Goal: Book appointment/travel/reservation

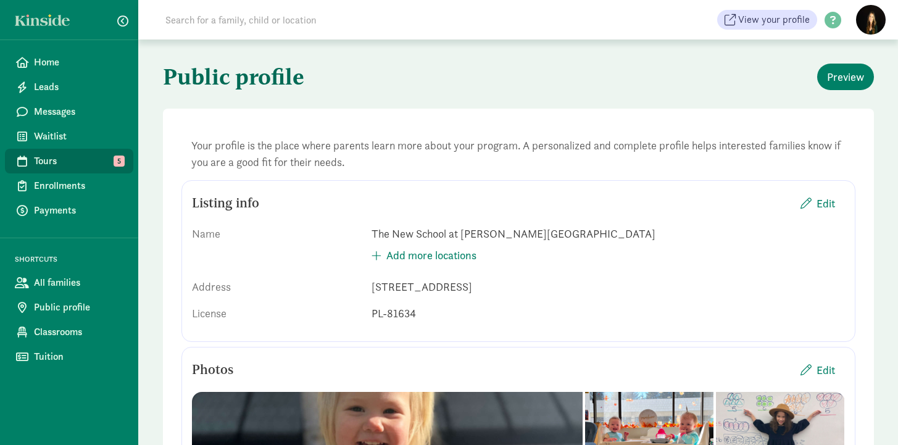
click at [64, 164] on span "Tours" at bounding box center [79, 161] width 90 height 15
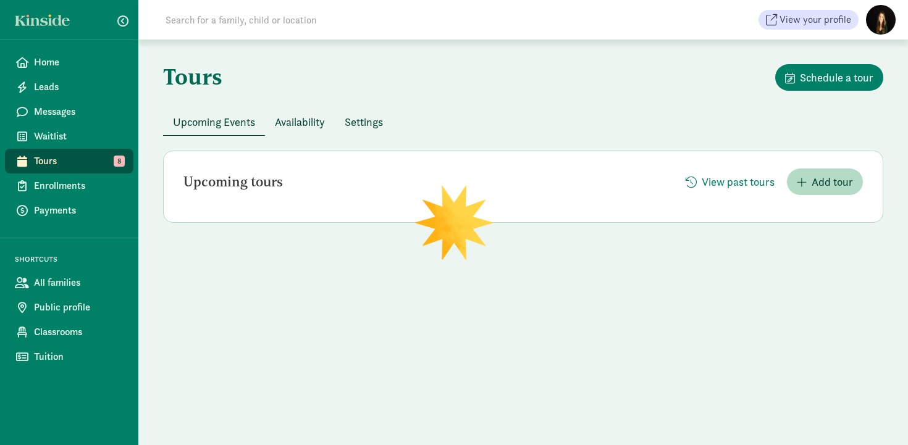
click at [412, 398] on div "Tours Schedule a tour Upcoming Events Availability Settings Upcoming tours View…" at bounding box center [522, 243] width 769 height 406
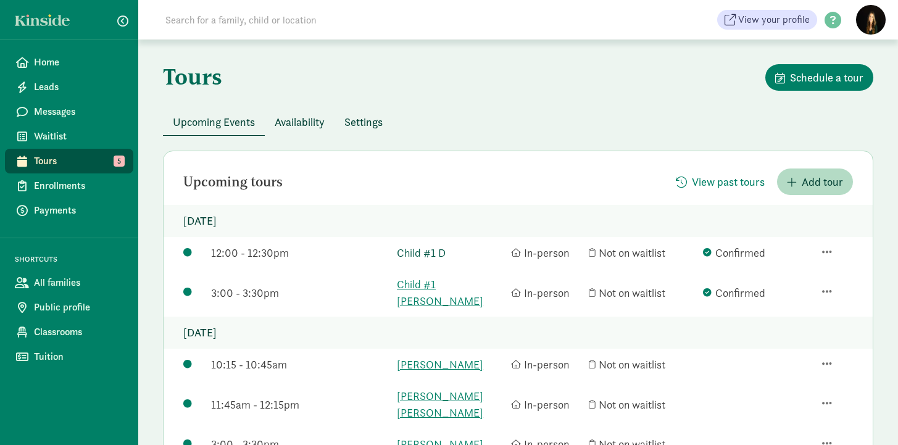
click at [439, 253] on link "Child #1 D" at bounding box center [451, 253] width 108 height 17
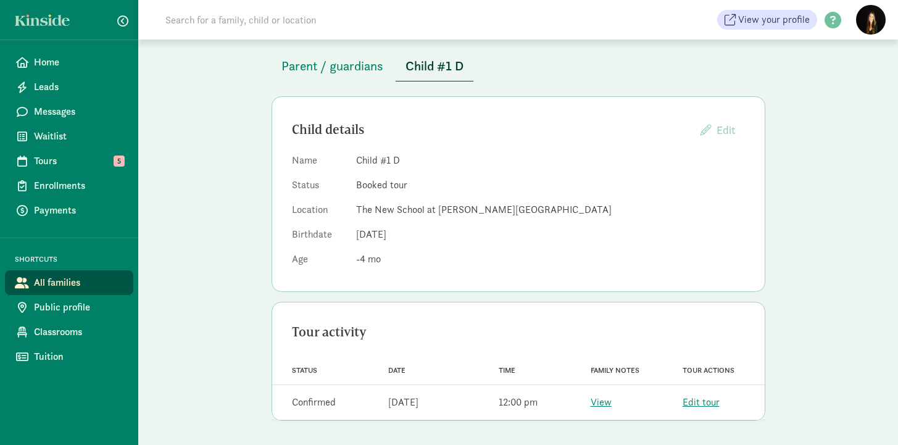
scroll to position [45, 0]
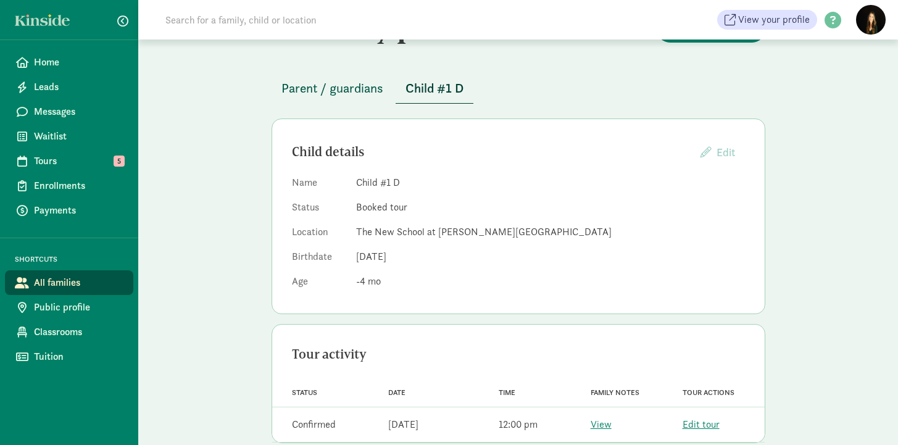
click at [337, 83] on span "Parent / guardians" at bounding box center [333, 88] width 102 height 20
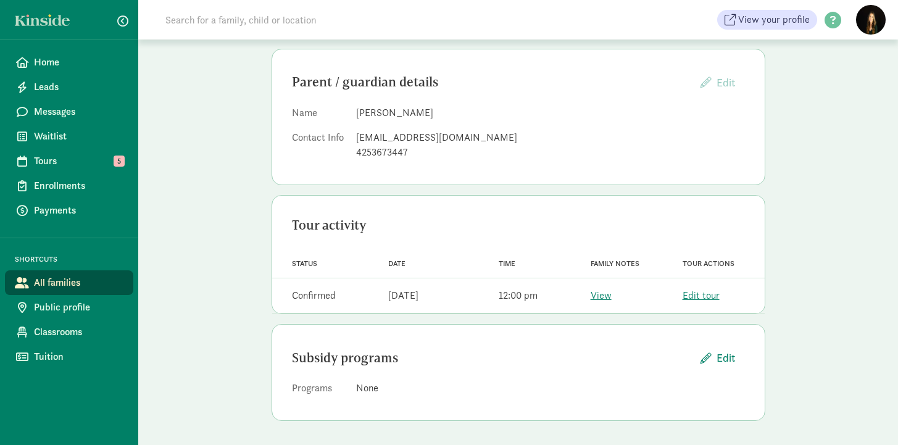
scroll to position [90, 0]
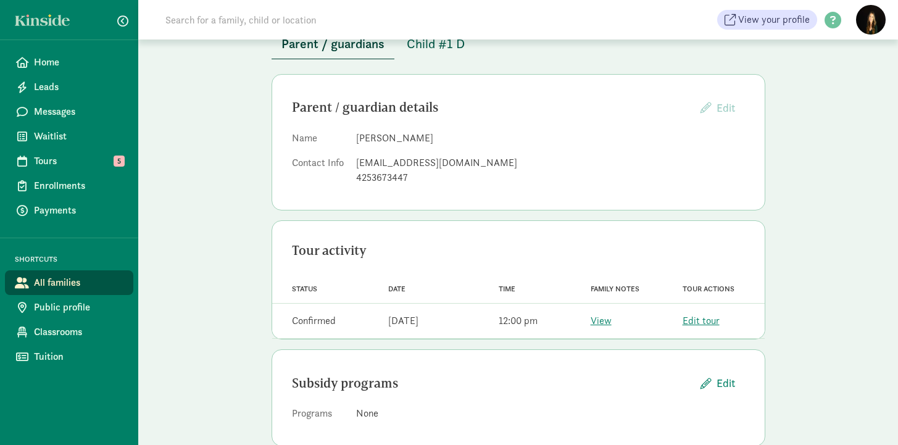
click at [452, 46] on span "Child #1 D" at bounding box center [436, 44] width 58 height 20
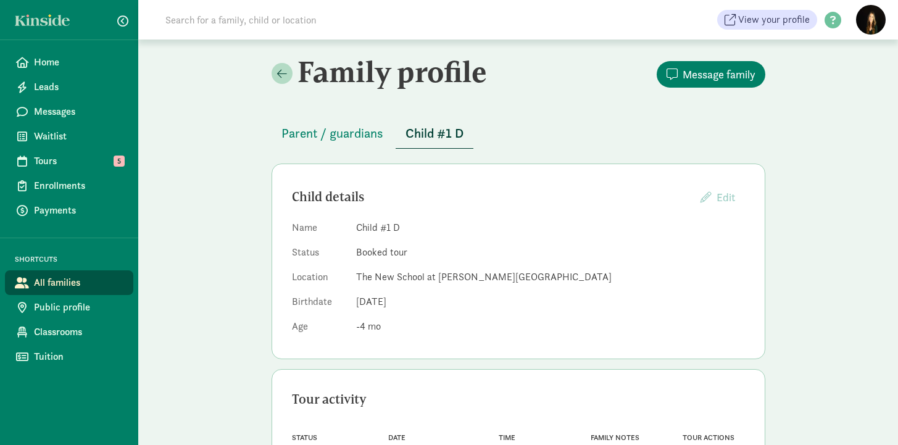
scroll to position [67, 0]
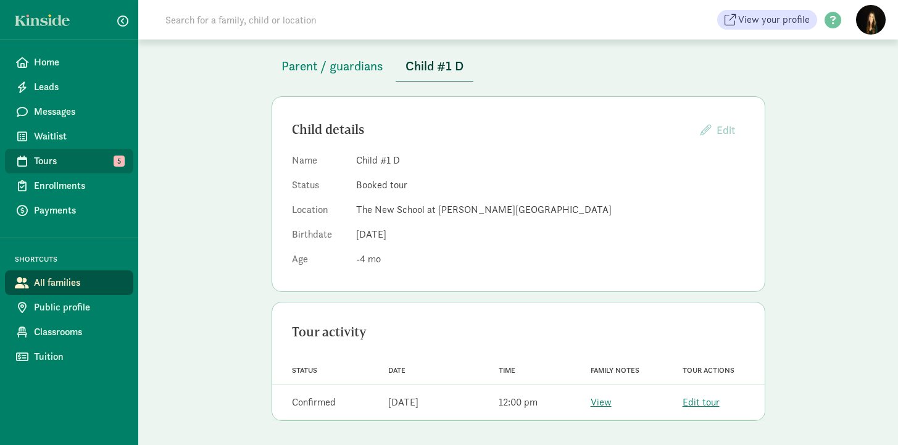
click at [104, 159] on span "Tours" at bounding box center [79, 161] width 90 height 15
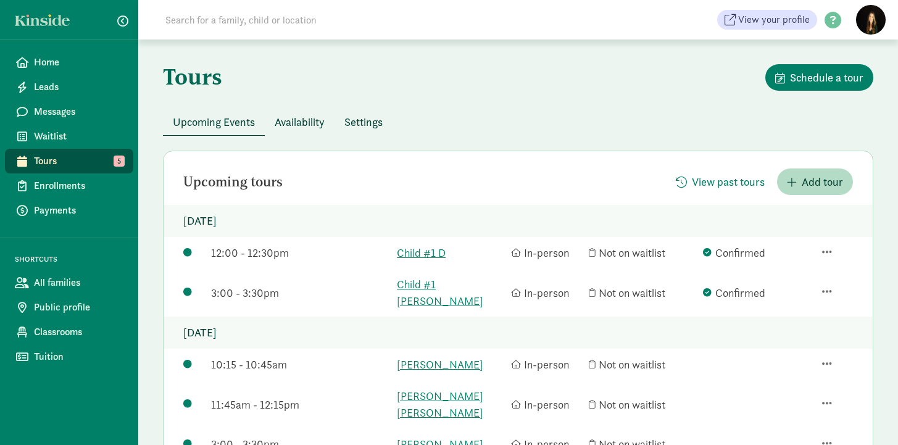
click at [461, 196] on div "Upcoming tours View past tours Add tour Monday, September 8, 2025 12:00 - 12:30…" at bounding box center [518, 410] width 711 height 519
click at [409, 205] on div "Upcoming tours View past tours Add tour Monday, September 8, 2025 12:00 - 12:30…" at bounding box center [518, 410] width 711 height 519
drag, startPoint x: 383, startPoint y: 176, endPoint x: 170, endPoint y: 178, distance: 213.1
click at [170, 178] on div "Upcoming tours View past tours Add tour" at bounding box center [519, 182] width 710 height 27
click at [367, 162] on div "Upcoming tours View past tours Add tour Monday, September 8, 2025 12:00 - 12:30…" at bounding box center [518, 410] width 711 height 519
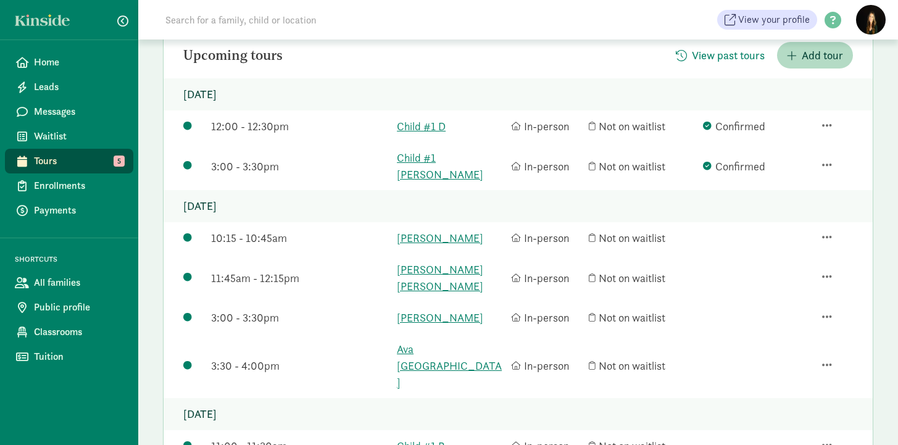
scroll to position [124, 0]
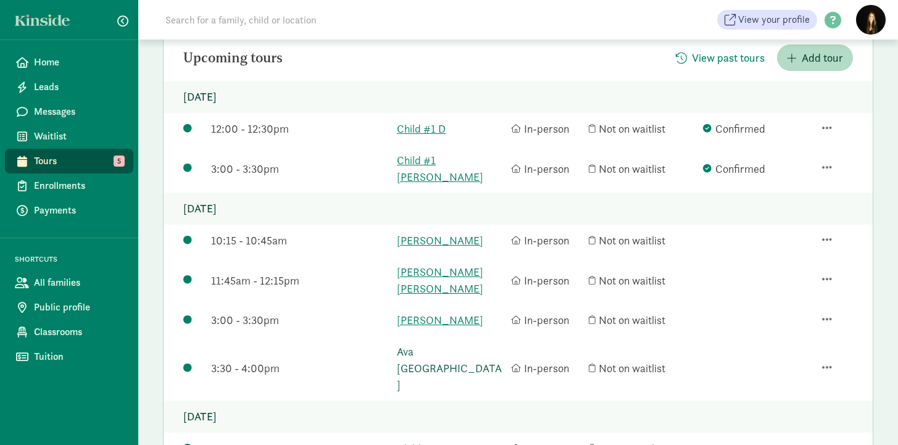
click at [422, 343] on link "Ava England" at bounding box center [451, 368] width 108 height 50
click at [440, 312] on link "Elena Ramirez" at bounding box center [451, 320] width 108 height 17
click at [421, 269] on link "Sayer Faulkner-Lewington" at bounding box center [451, 280] width 108 height 33
click at [435, 232] on link "Sylvia Pepper" at bounding box center [451, 240] width 108 height 17
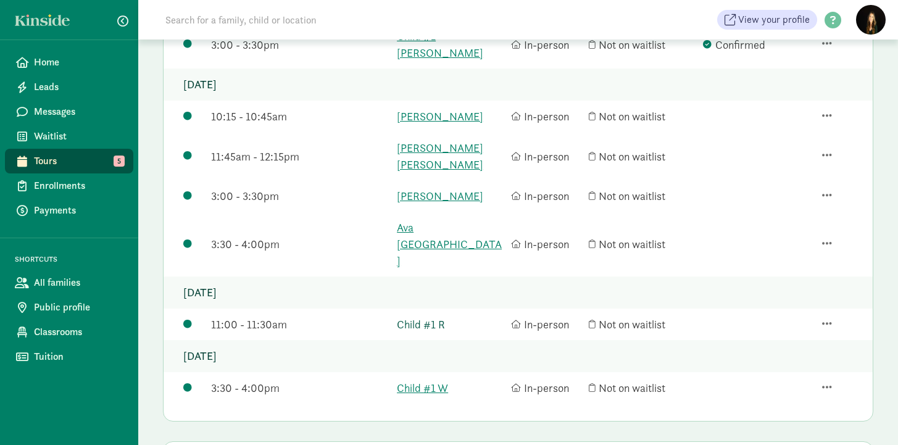
scroll to position [138, 0]
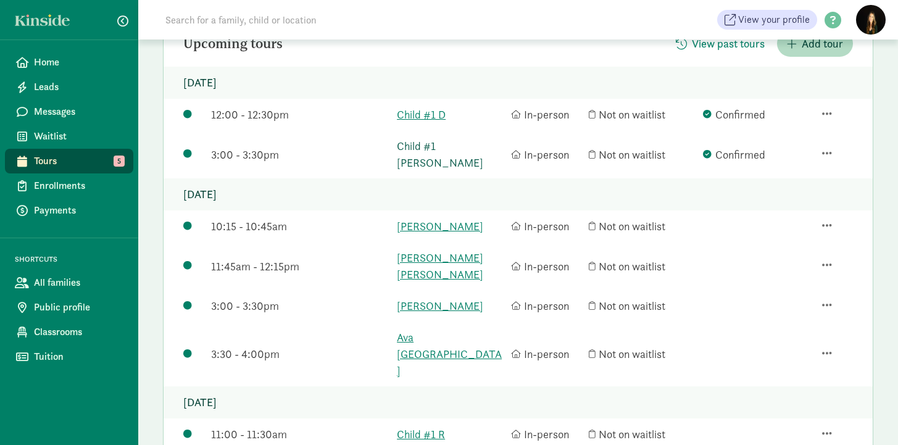
click at [421, 148] on link "Child #1 Busch" at bounding box center [451, 154] width 108 height 33
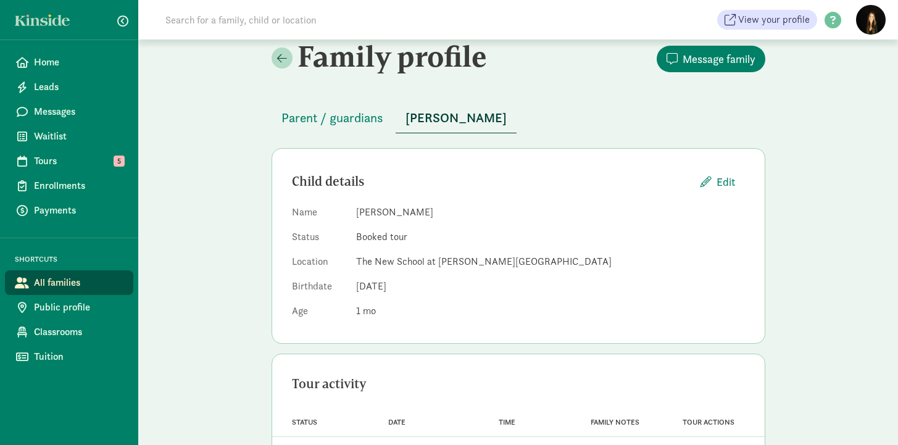
scroll to position [51, 0]
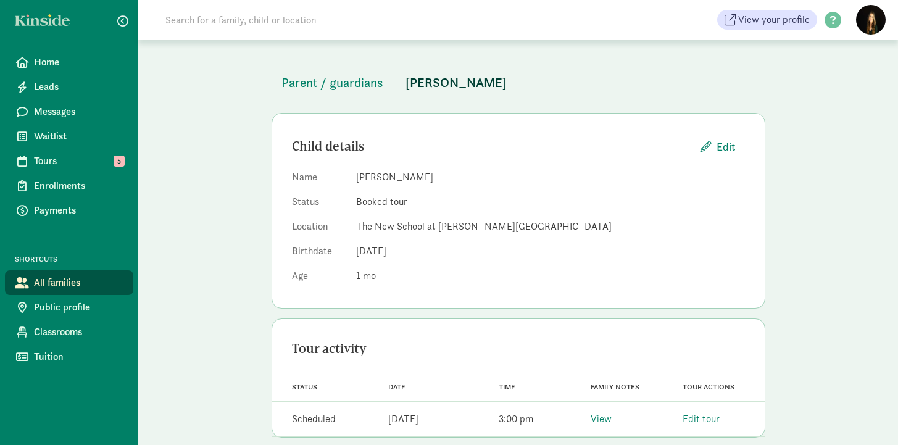
click at [548, 17] on span at bounding box center [430, 19] width 574 height 25
click at [299, 31] on input at bounding box center [331, 19] width 346 height 25
type input "akajah"
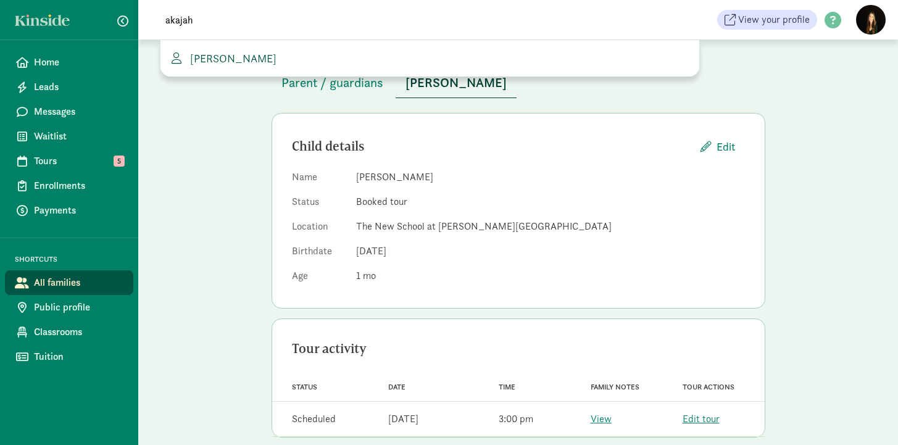
click at [238, 60] on span "Akajah Ballard" at bounding box center [230, 58] width 91 height 14
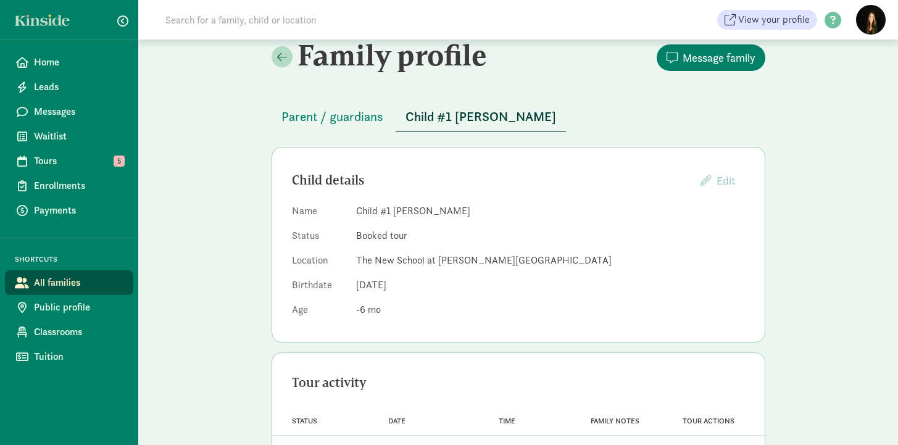
scroll to position [67, 0]
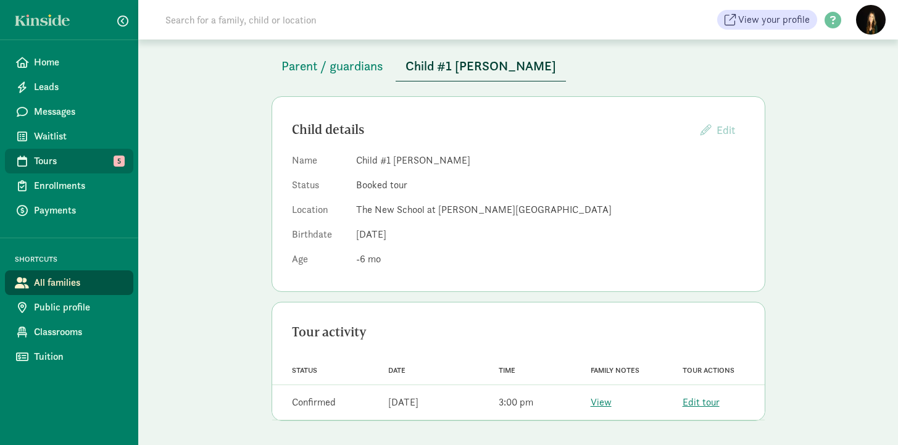
click at [93, 157] on span "Tours" at bounding box center [79, 161] width 90 height 15
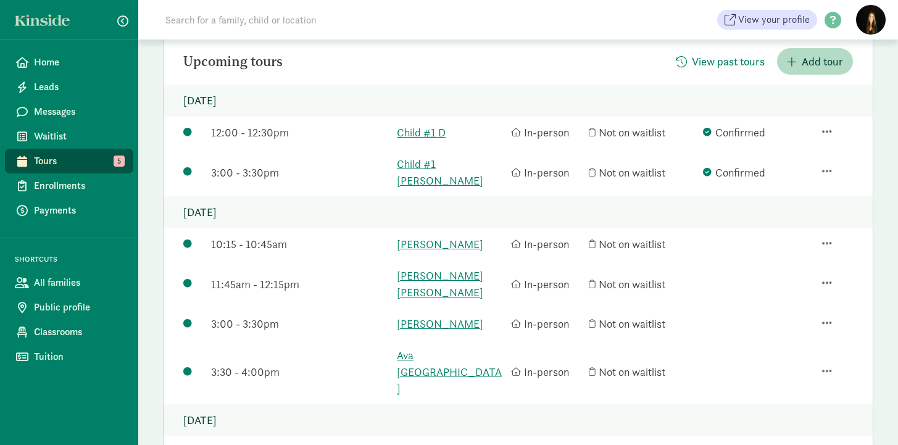
scroll to position [143, 0]
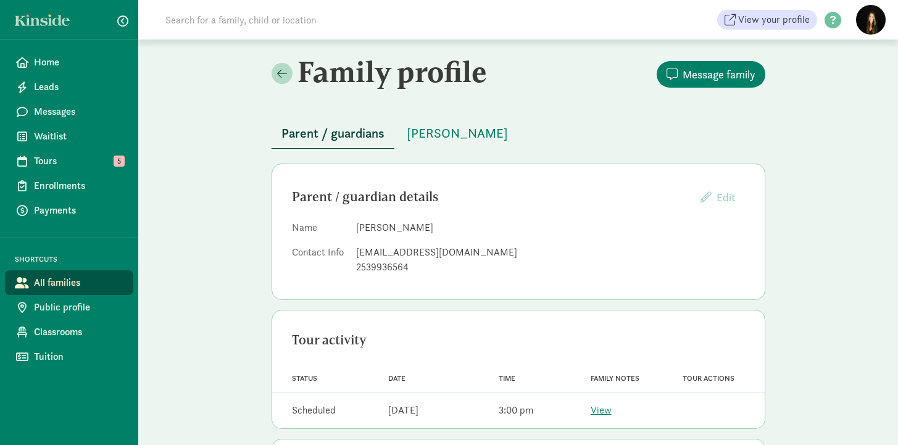
scroll to position [2, 0]
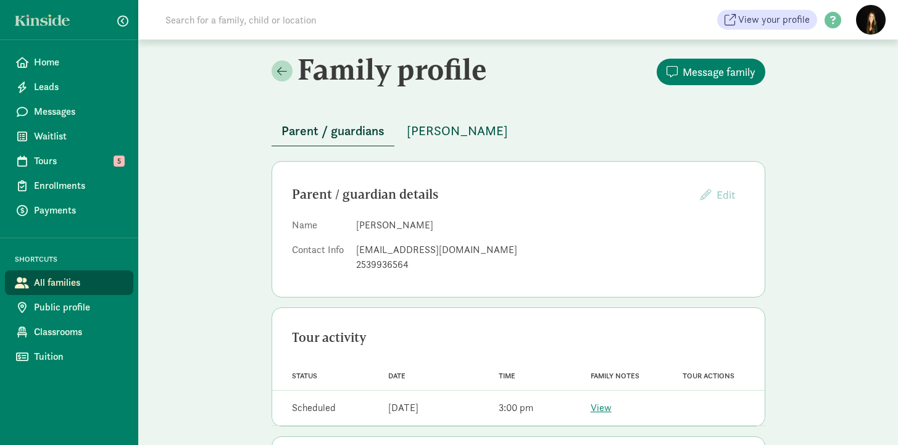
click at [467, 126] on span "[PERSON_NAME]" at bounding box center [457, 131] width 101 height 20
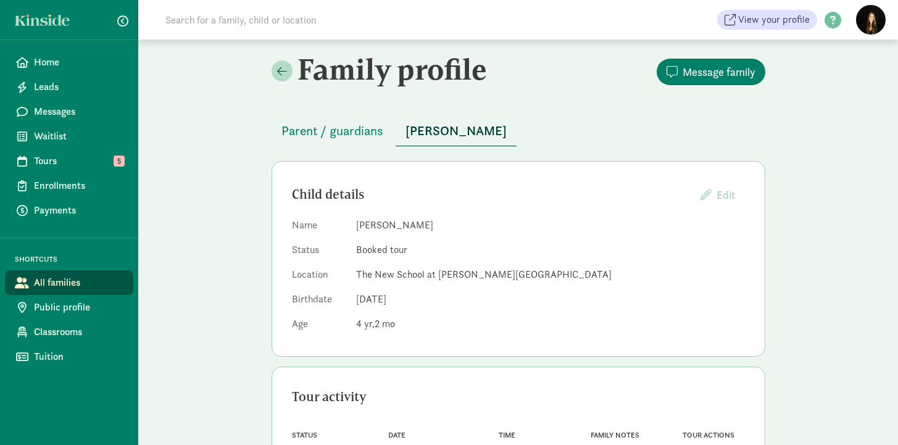
click at [218, 20] on input at bounding box center [331, 19] width 346 height 25
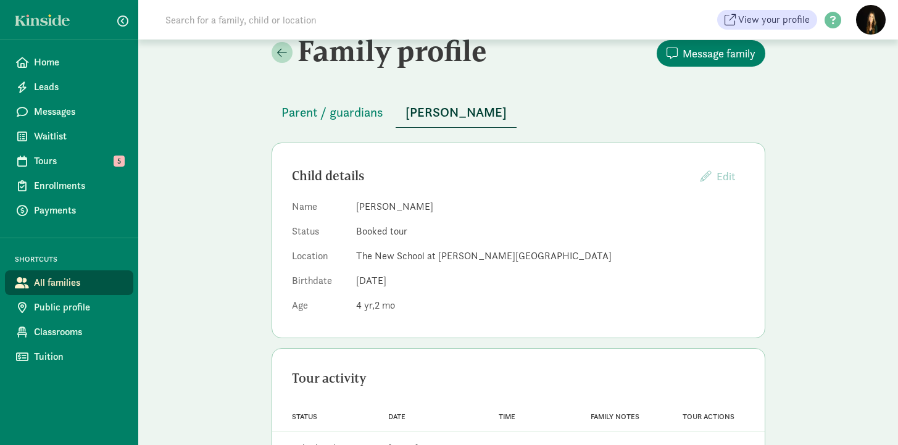
scroll to position [67, 0]
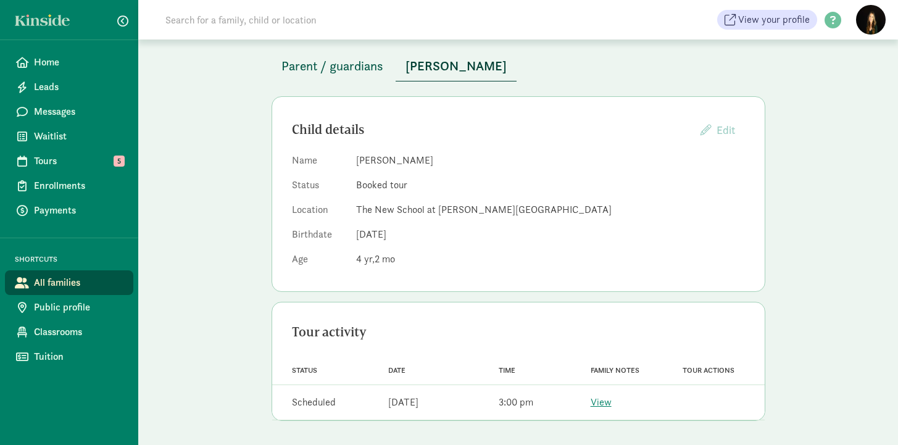
click at [312, 70] on span "Parent / guardians" at bounding box center [333, 66] width 102 height 20
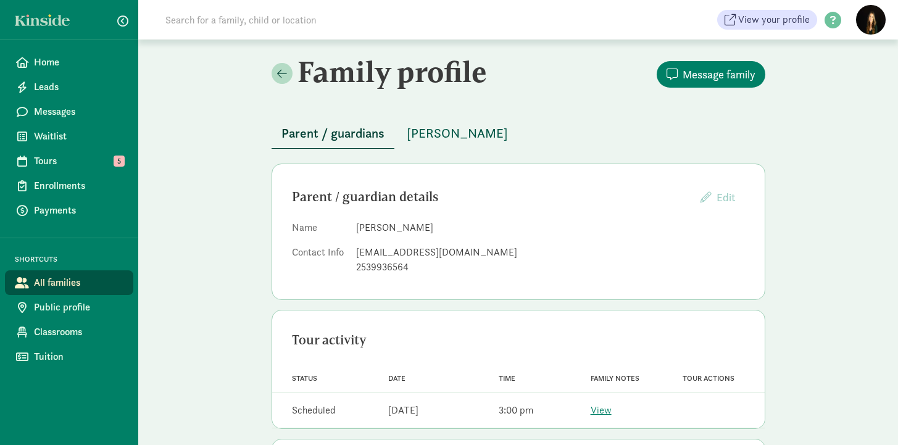
click at [442, 140] on span "Zanaia Reed" at bounding box center [457, 134] width 101 height 20
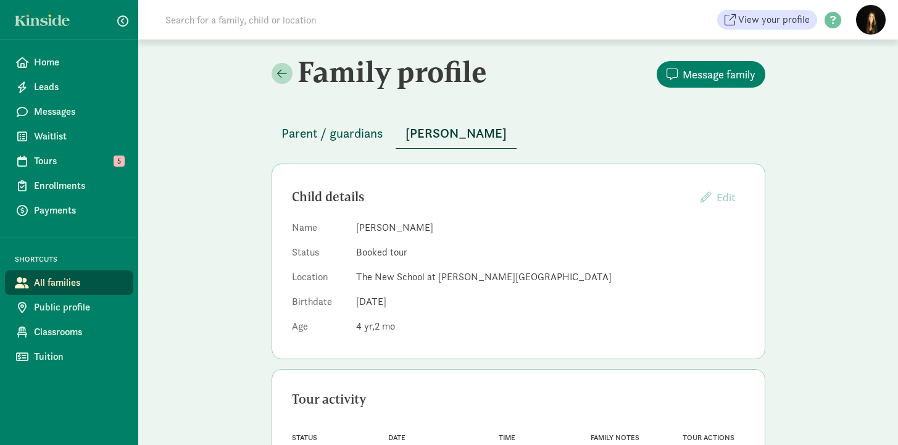
click at [336, 131] on span "Parent / guardians" at bounding box center [333, 134] width 102 height 20
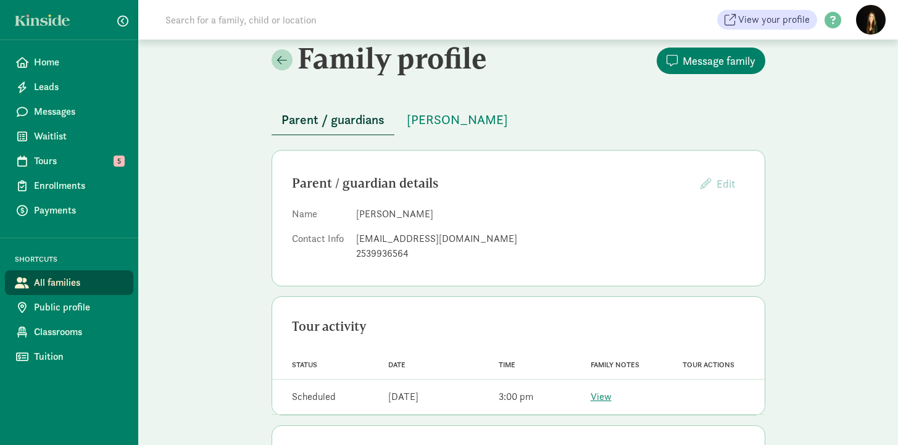
scroll to position [115, 0]
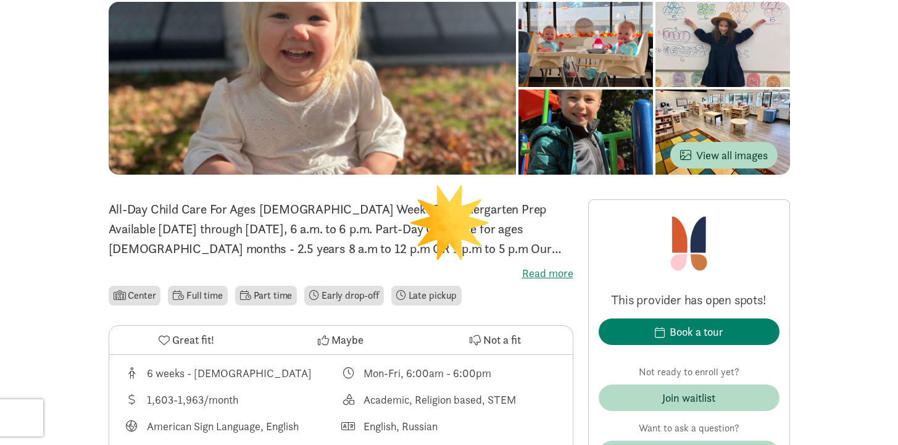
scroll to position [229, 0]
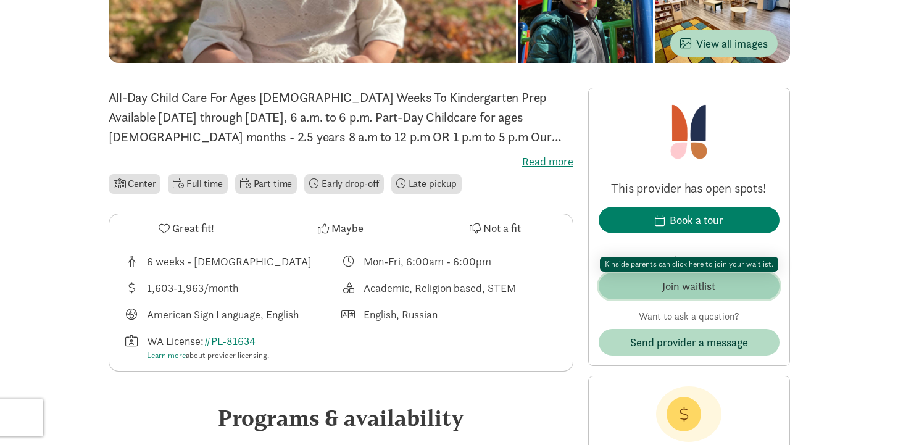
click at [733, 295] on button "Join waitlist" at bounding box center [689, 286] width 181 height 27
click at [715, 287] on div "Join waitlist" at bounding box center [689, 286] width 53 height 17
click at [663, 289] on div "Join waitlist" at bounding box center [689, 286] width 53 height 17
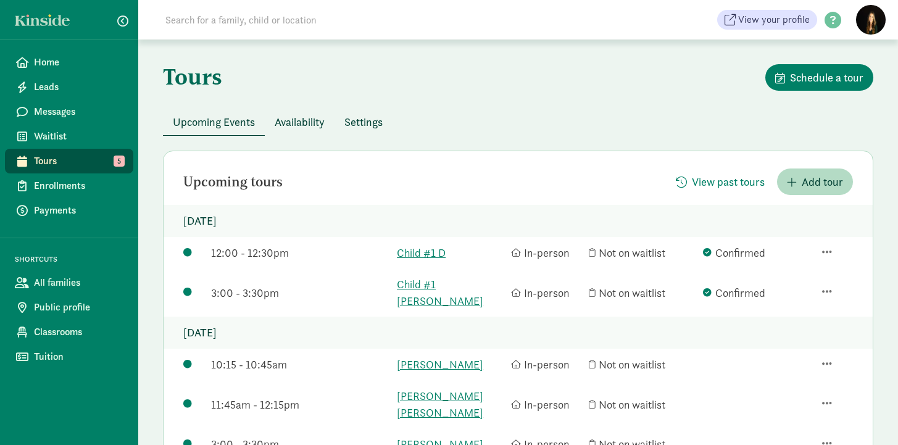
scroll to position [143, 0]
